Goal: Check status: Check status

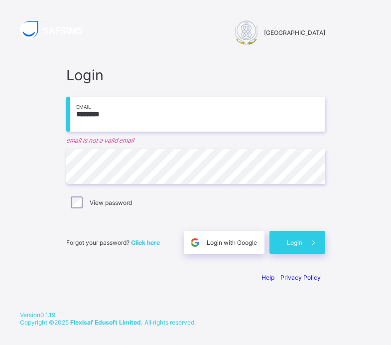
scroll to position [36, 0]
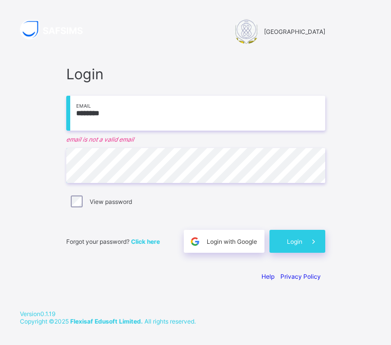
click at [270, 96] on input "********" at bounding box center [195, 113] width 259 height 35
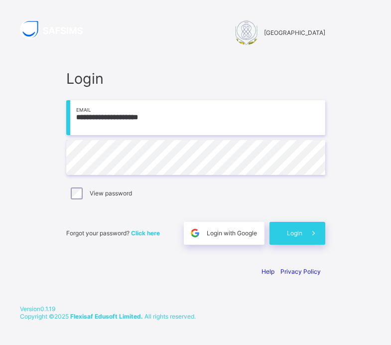
type input "**********"
click at [301, 229] on span "Login" at bounding box center [294, 232] width 15 height 7
click at [302, 245] on span at bounding box center [313, 233] width 23 height 23
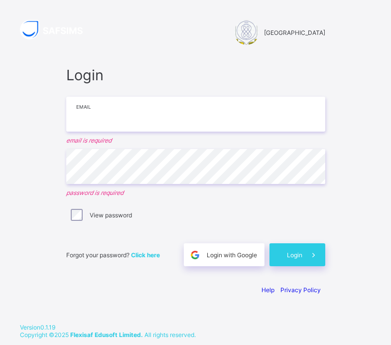
click at [224, 127] on input "email" at bounding box center [195, 114] width 259 height 35
type input "**********"
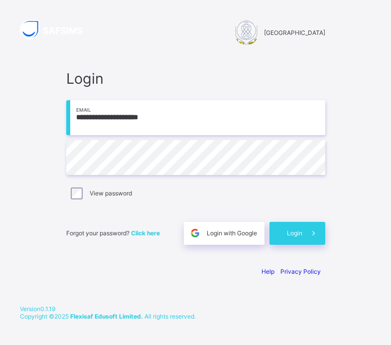
click at [294, 237] on span "Login" at bounding box center [294, 232] width 15 height 7
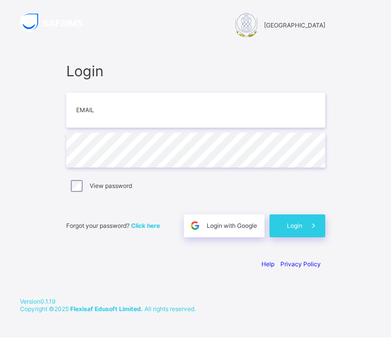
scroll to position [7, 0]
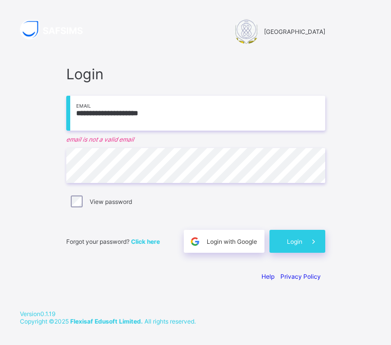
type input "**********"
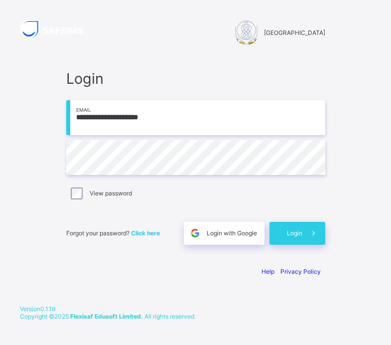
click at [292, 237] on span "Login" at bounding box center [294, 232] width 15 height 7
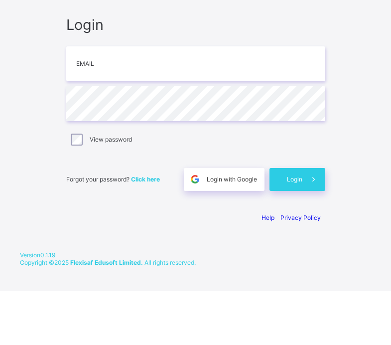
scroll to position [36, 0]
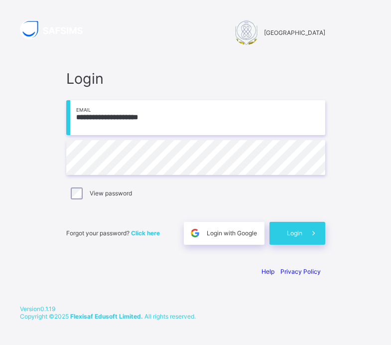
type input "**********"
click at [210, 229] on span "Login with Google" at bounding box center [232, 232] width 50 height 7
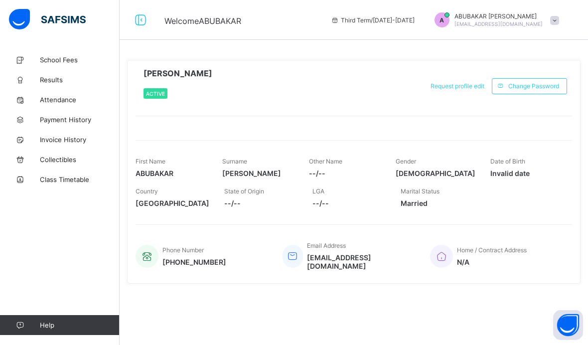
scroll to position [36, 0]
click at [60, 77] on span "Results" at bounding box center [80, 80] width 80 height 8
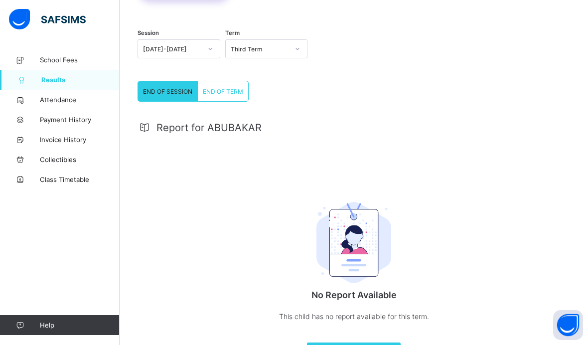
scroll to position [90, 0]
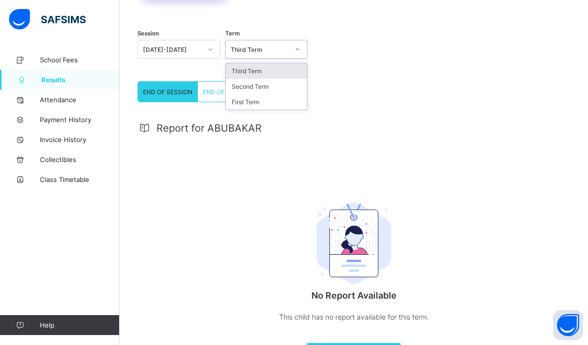
click at [279, 73] on div "Third Term" at bounding box center [267, 70] width 82 height 15
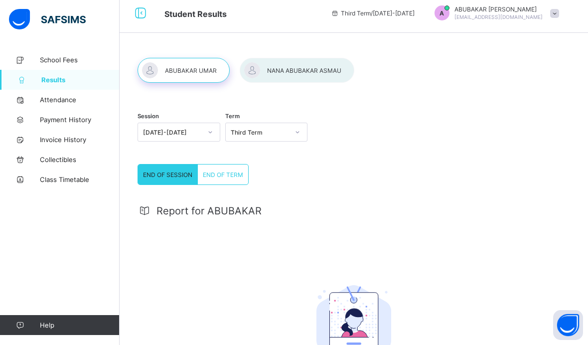
scroll to position [0, 0]
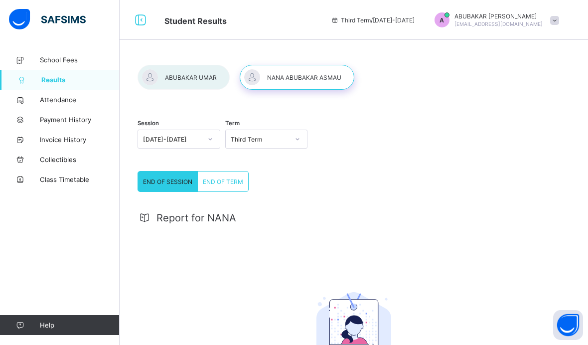
click at [232, 181] on span "END OF TERM" at bounding box center [223, 181] width 40 height 7
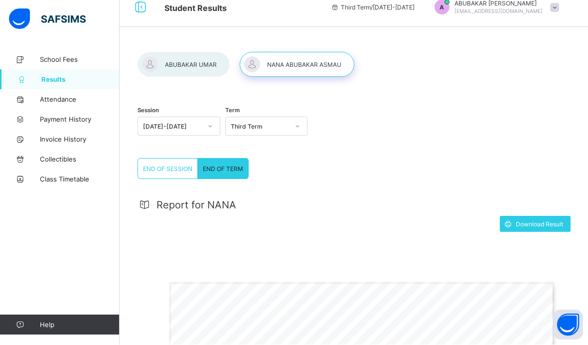
click at [174, 62] on div at bounding box center [184, 64] width 92 height 25
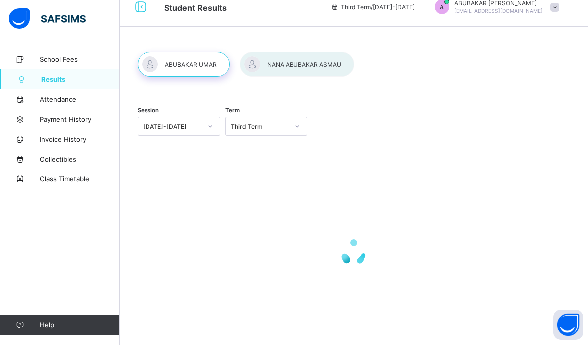
scroll to position [13, 0]
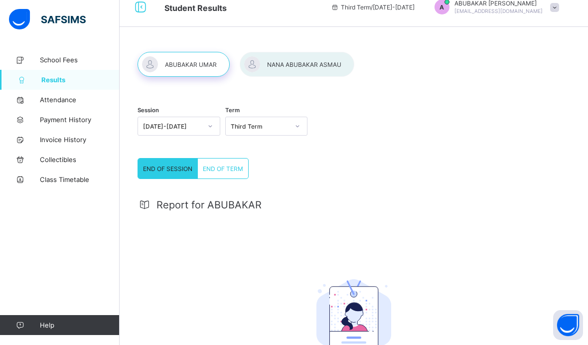
click at [222, 170] on span "END OF TERM" at bounding box center [223, 168] width 40 height 7
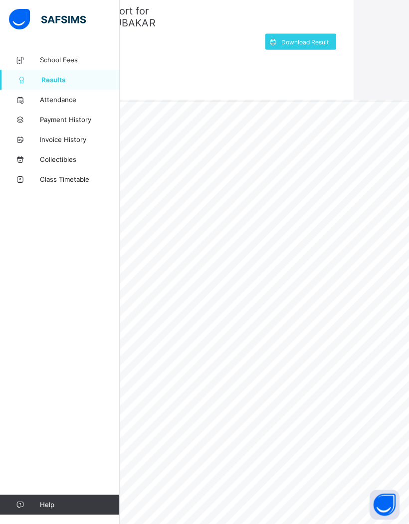
scroll to position [210, 56]
click at [316, 40] on span "Download Result" at bounding box center [304, 38] width 47 height 7
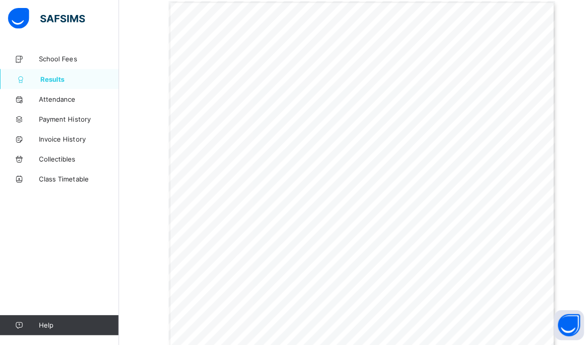
scroll to position [293, 0]
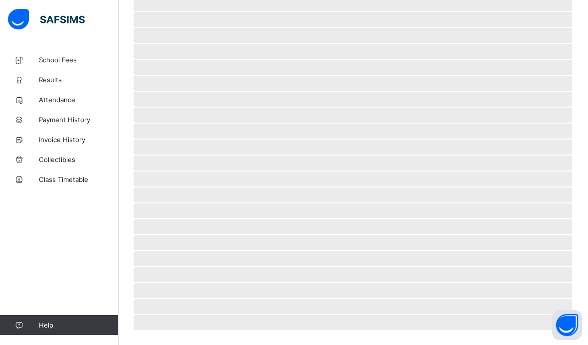
scroll to position [36, 0]
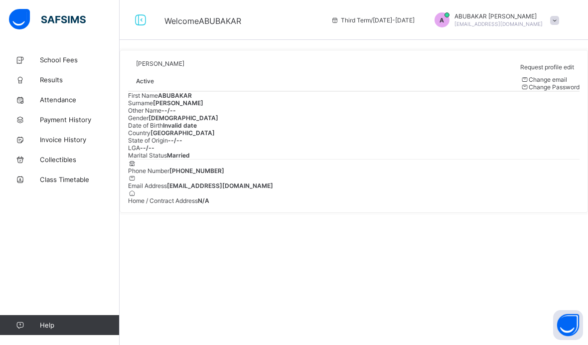
click at [49, 79] on span "Results" at bounding box center [80, 80] width 80 height 8
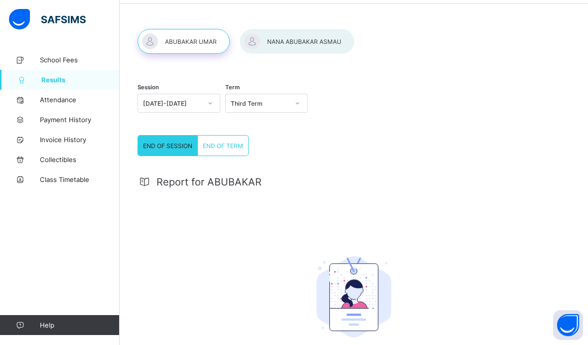
click at [312, 45] on div at bounding box center [297, 41] width 115 height 25
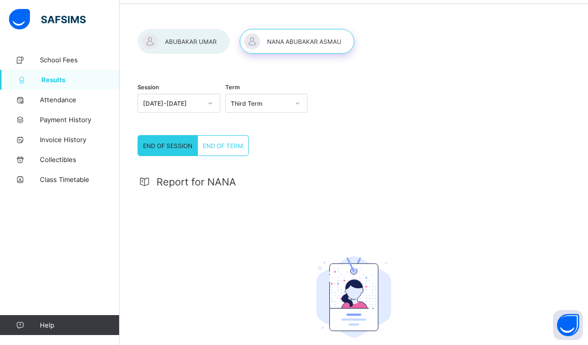
click at [230, 143] on span "END OF TERM" at bounding box center [223, 145] width 40 height 7
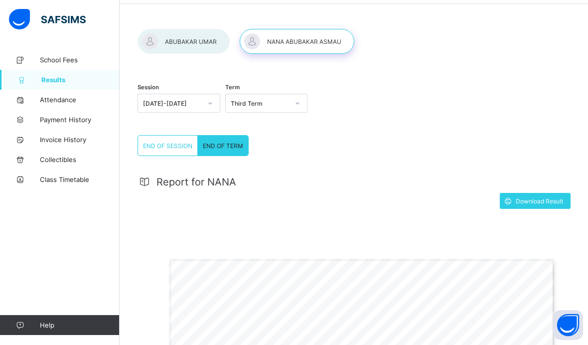
click at [539, 202] on span "Download Result" at bounding box center [539, 200] width 47 height 7
